Goal: Task Accomplishment & Management: Manage account settings

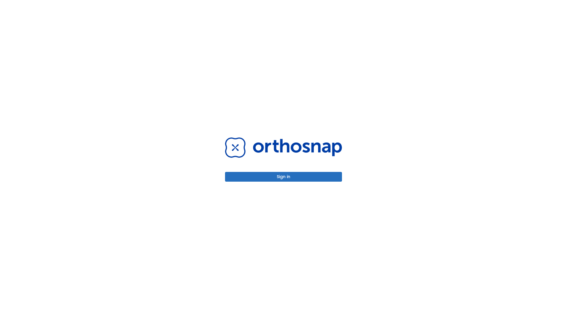
click at [283, 176] on button "Sign in" at bounding box center [283, 177] width 117 height 10
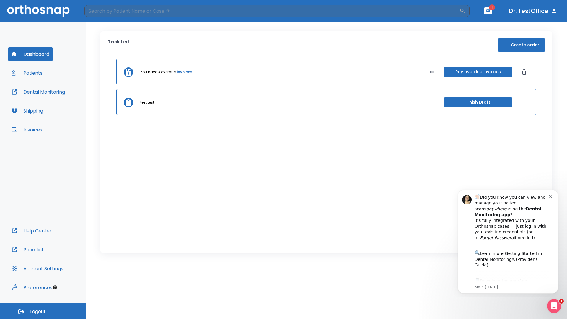
click at [43, 311] on span "Logout" at bounding box center [38, 311] width 16 height 6
